Goal: Browse casually: Explore the website without a specific task or goal

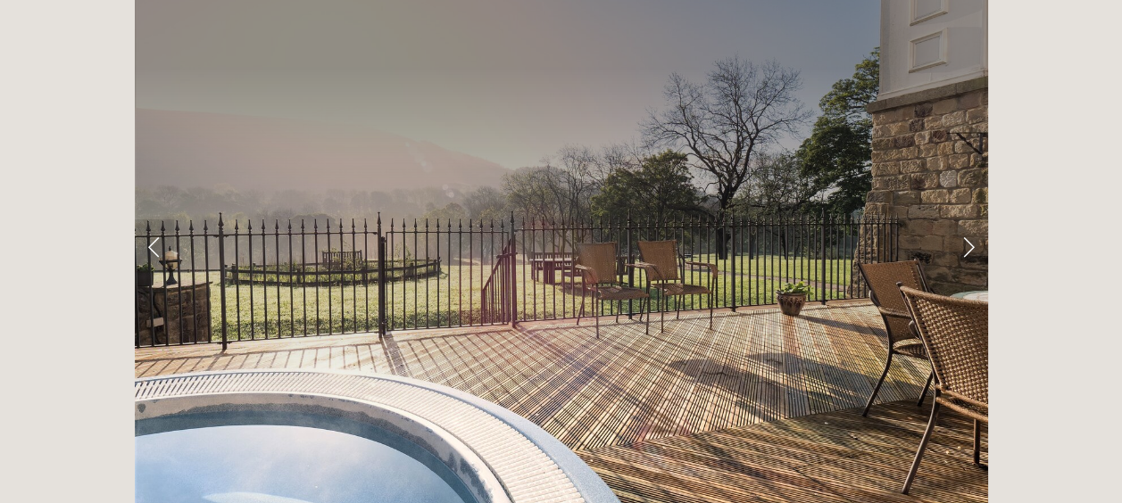
scroll to position [2870, 0]
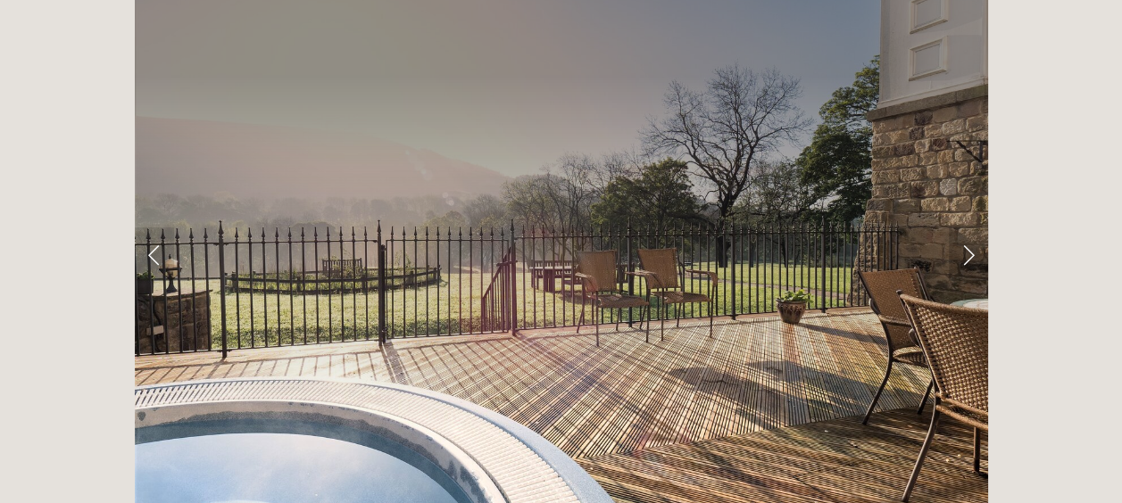
click at [967, 228] on link "Next Slide" at bounding box center [968, 255] width 39 height 54
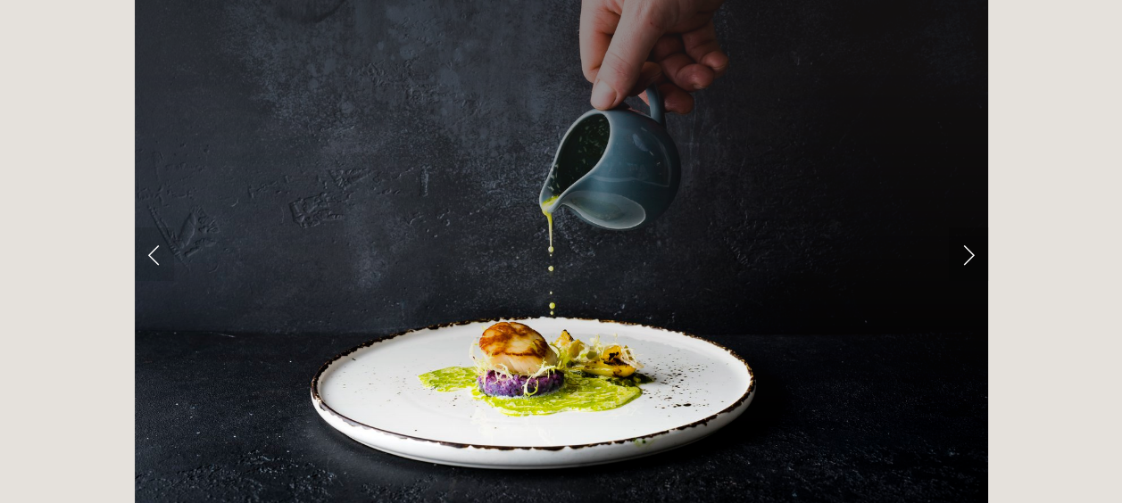
click at [967, 228] on link "Next Slide" at bounding box center [968, 255] width 39 height 54
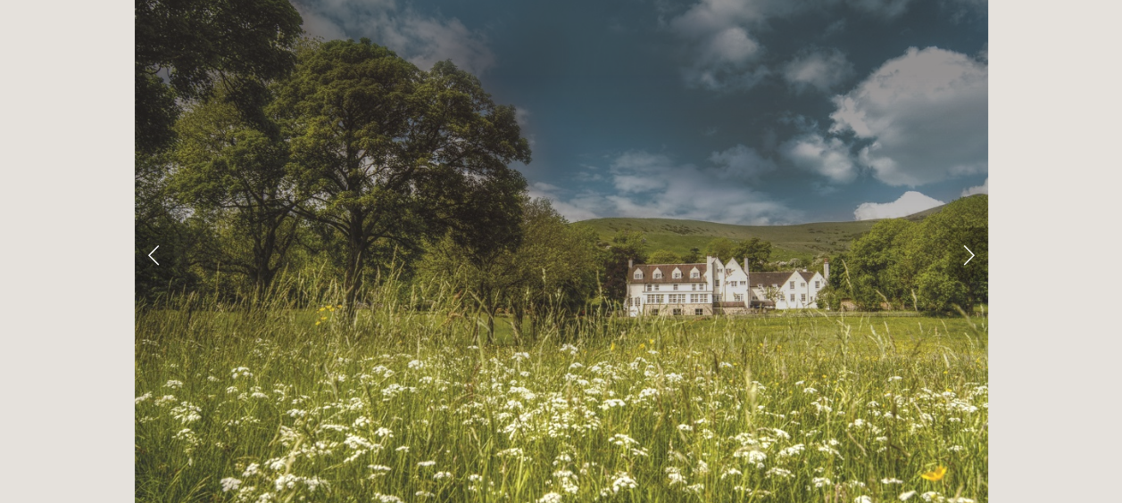
click at [967, 228] on link "Next Slide" at bounding box center [968, 255] width 39 height 54
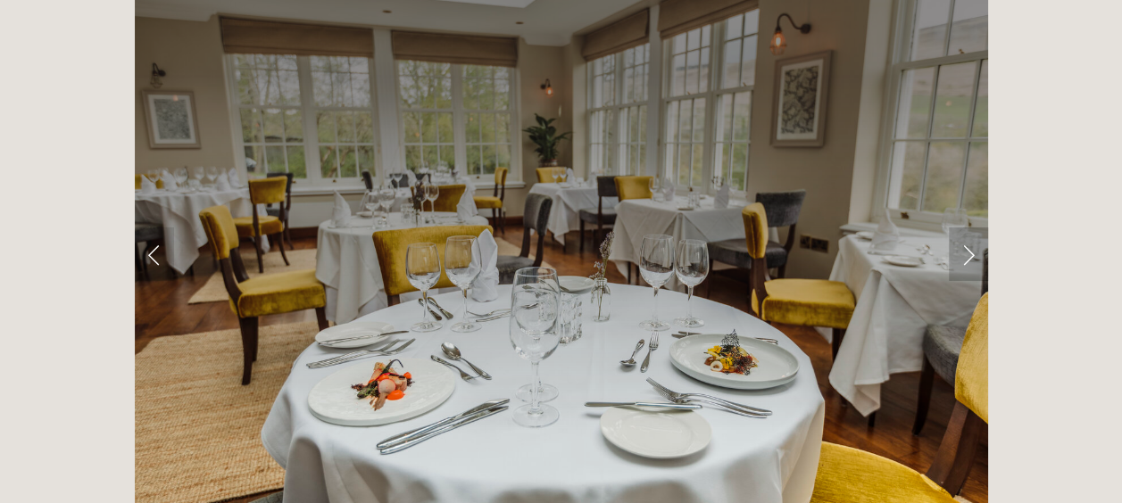
click at [967, 228] on link "Next Slide" at bounding box center [968, 255] width 39 height 54
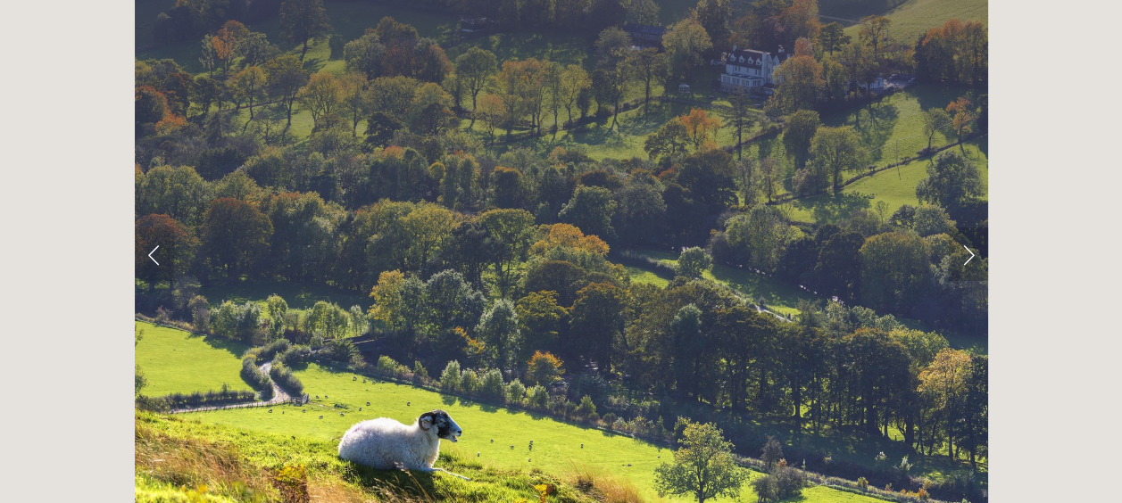
click at [967, 228] on link "Next Slide" at bounding box center [968, 255] width 39 height 54
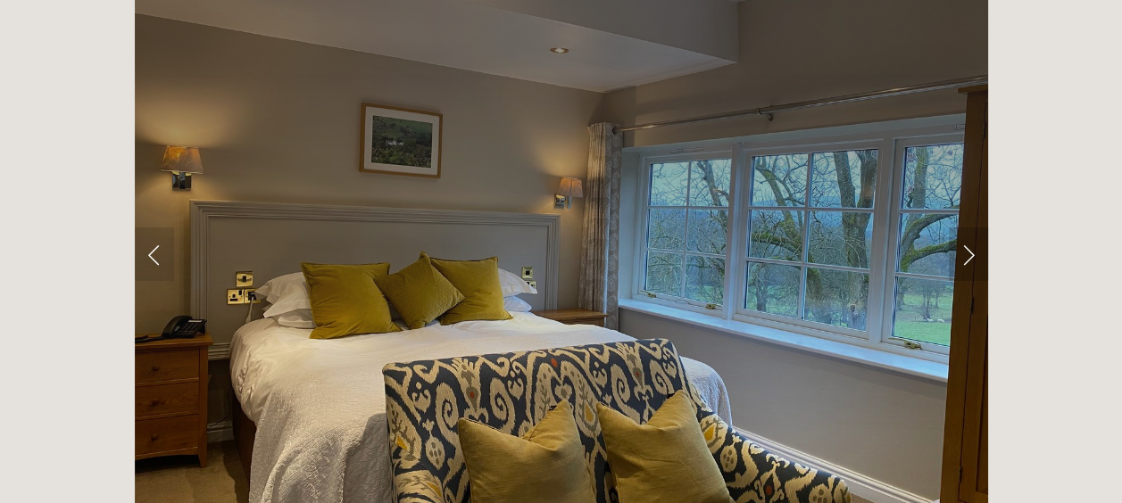
click at [967, 228] on link "Next Slide" at bounding box center [968, 255] width 39 height 54
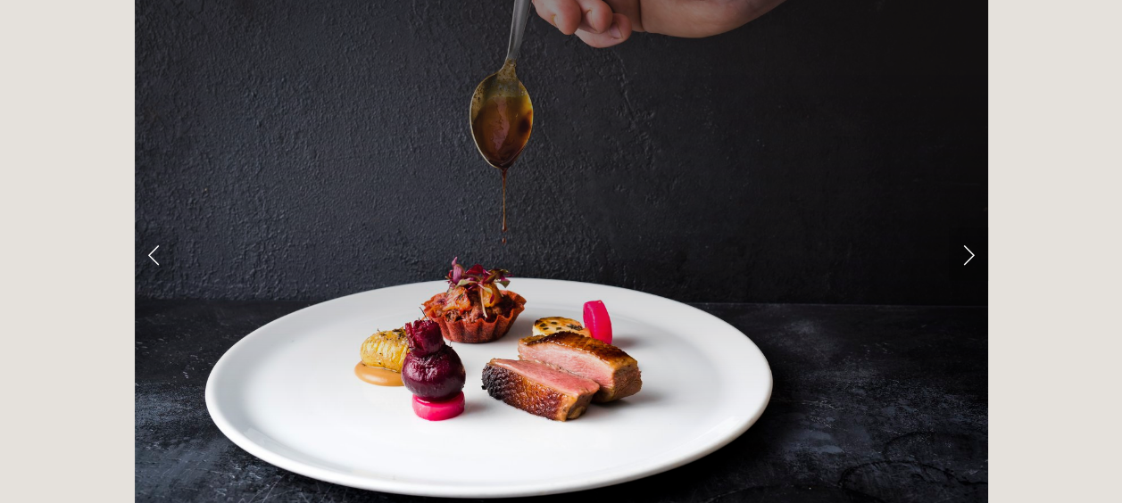
click at [967, 228] on link "Next Slide" at bounding box center [968, 255] width 39 height 54
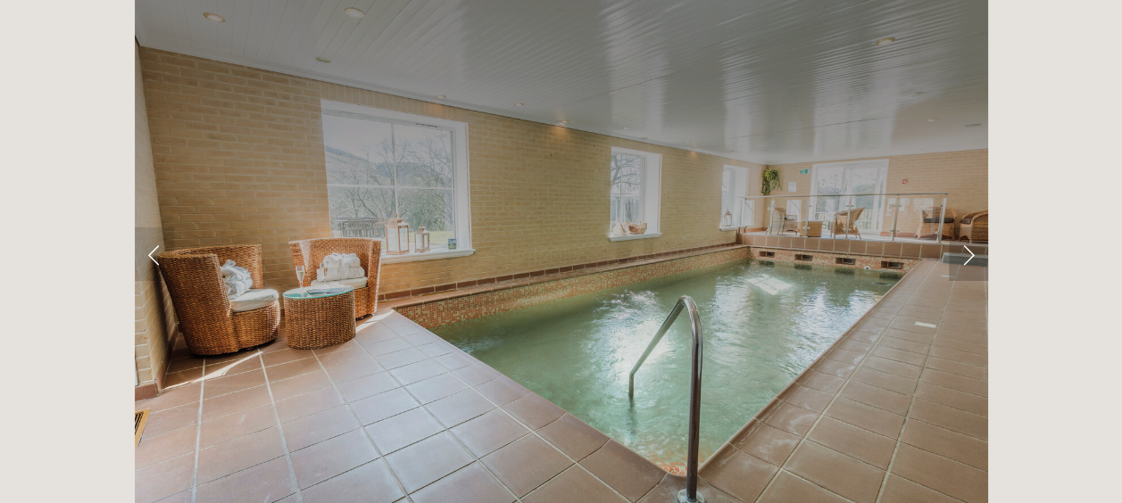
click at [967, 228] on link "Next Slide" at bounding box center [968, 255] width 39 height 54
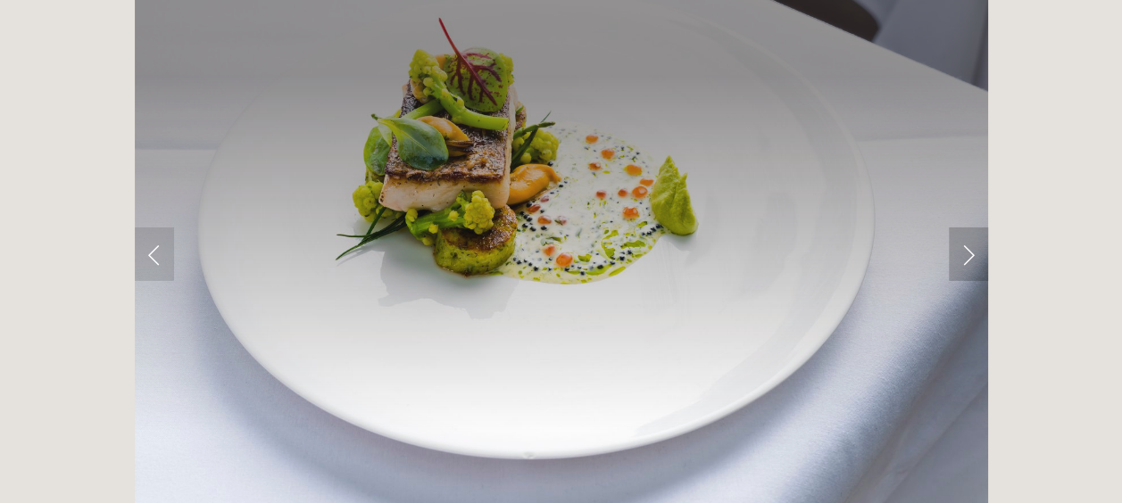
click at [967, 228] on link "Next Slide" at bounding box center [968, 255] width 39 height 54
